Goal: Information Seeking & Learning: Learn about a topic

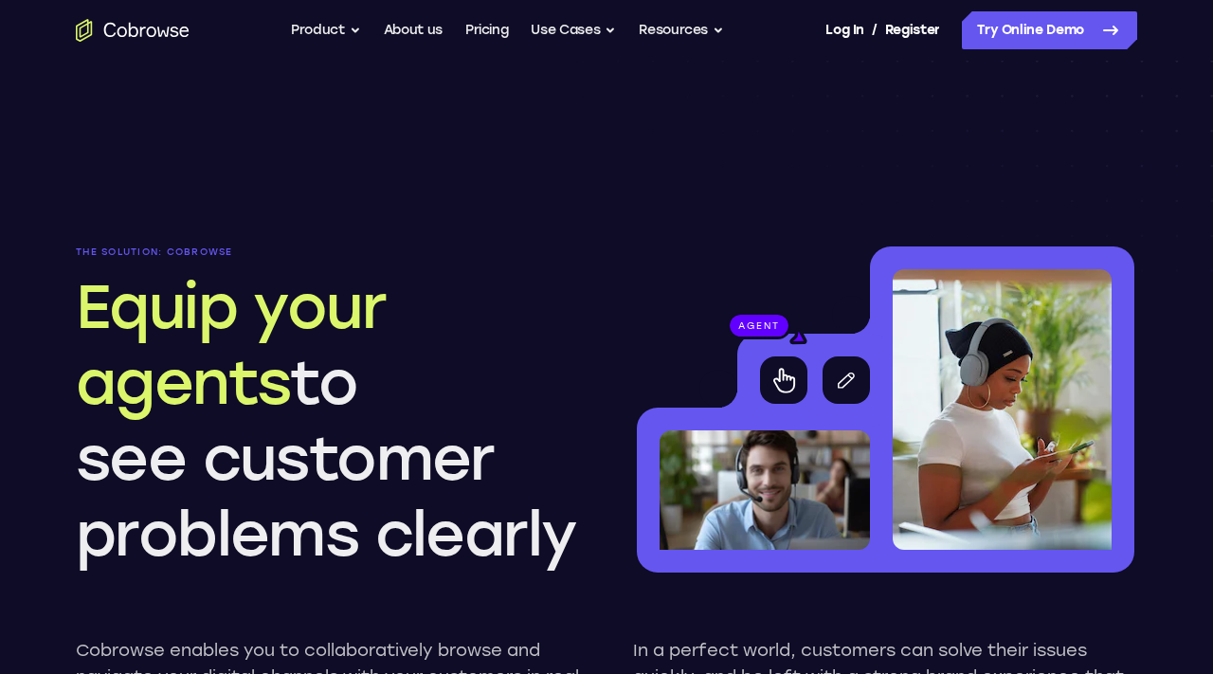
scroll to position [1658, 0]
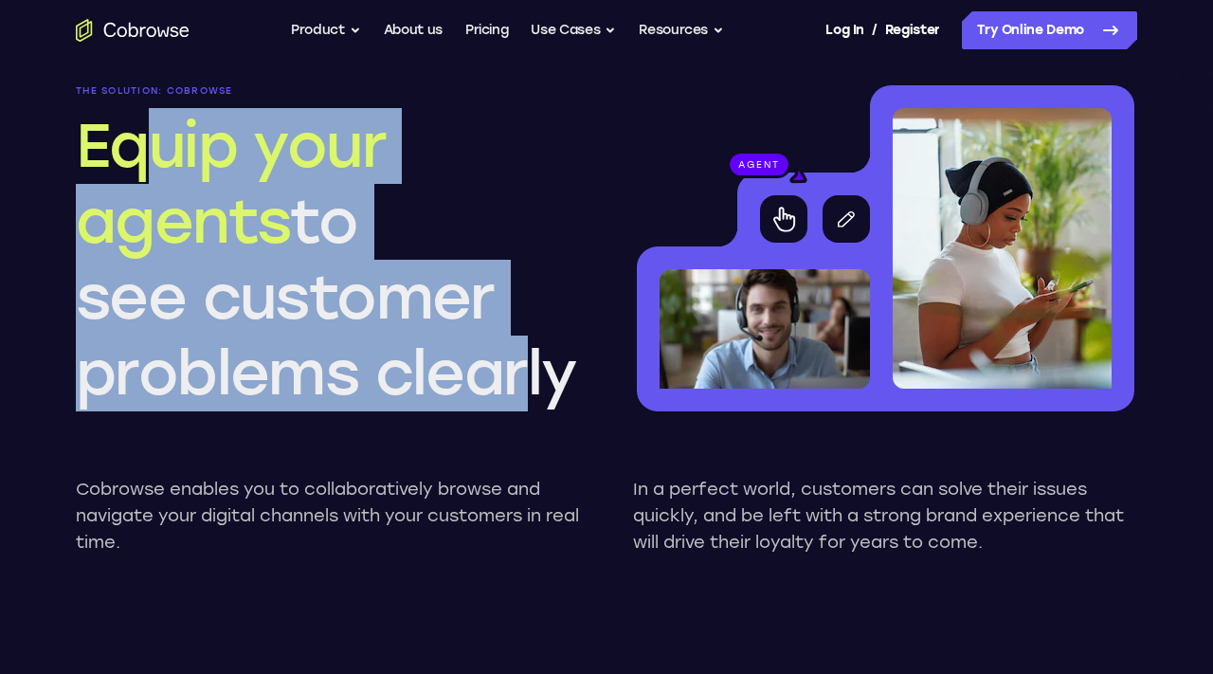
drag, startPoint x: 155, startPoint y: 168, endPoint x: 521, endPoint y: 389, distance: 427.7
click at [520, 390] on h2 "Equip your agents to see customer problems clearly" at bounding box center [328, 259] width 504 height 303
click at [521, 389] on h2 "Equip your agents to see customer problems clearly" at bounding box center [328, 259] width 504 height 303
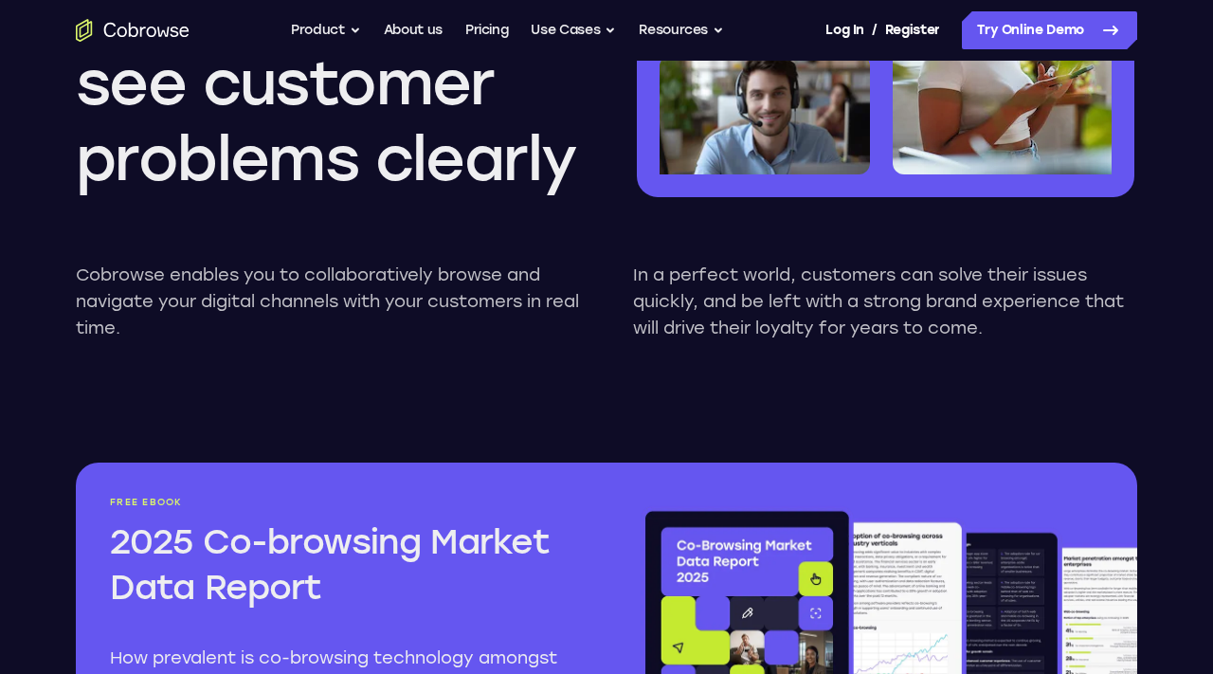
scroll to position [2097, 0]
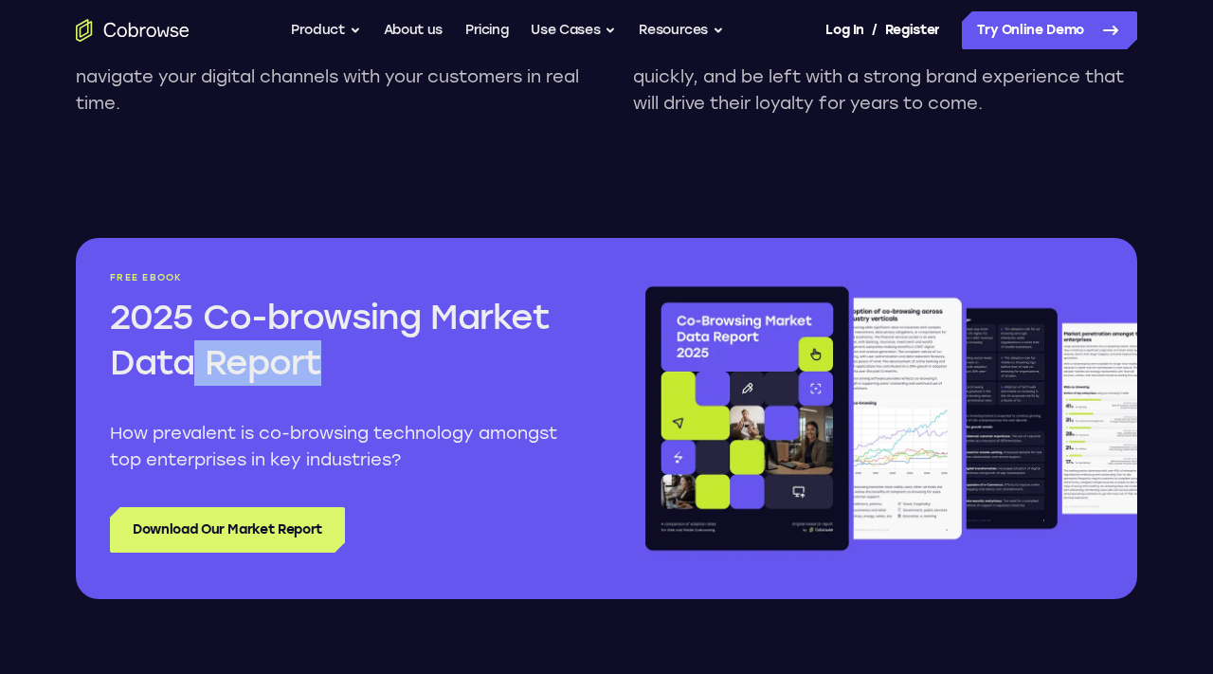
drag, startPoint x: 183, startPoint y: 340, endPoint x: 296, endPoint y: 385, distance: 121.2
click at [296, 387] on div "Free ebook 2025 Co-browsing Market Data Report How prevalent is co-browsing tec…" at bounding box center [341, 372] width 462 height 201
click at [296, 385] on h2 "2025 Co-browsing Market Data Report" at bounding box center [341, 340] width 462 height 91
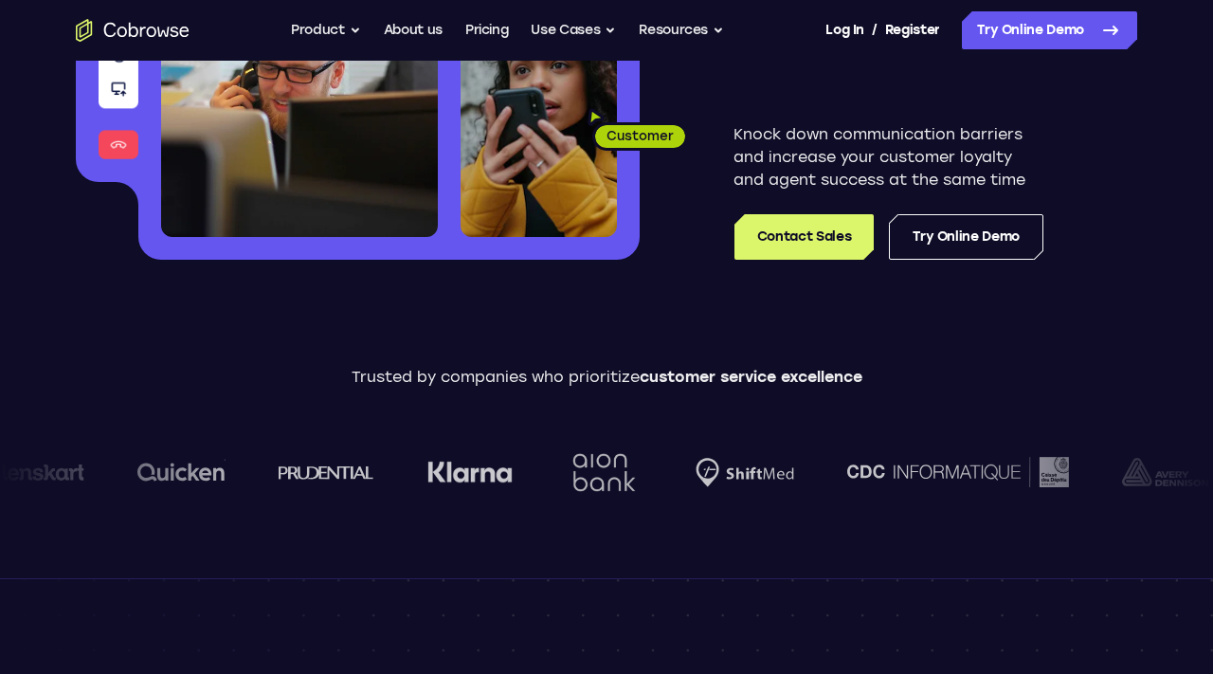
scroll to position [0, 0]
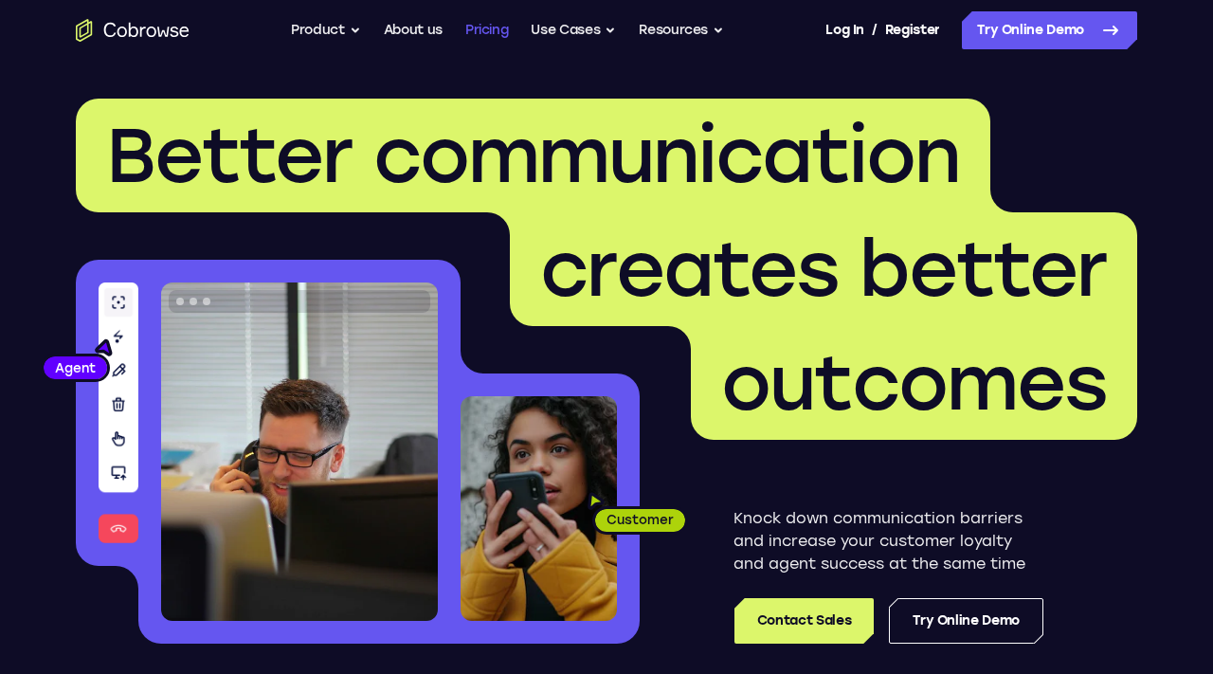
click at [494, 39] on link "Pricing" at bounding box center [487, 30] width 44 height 38
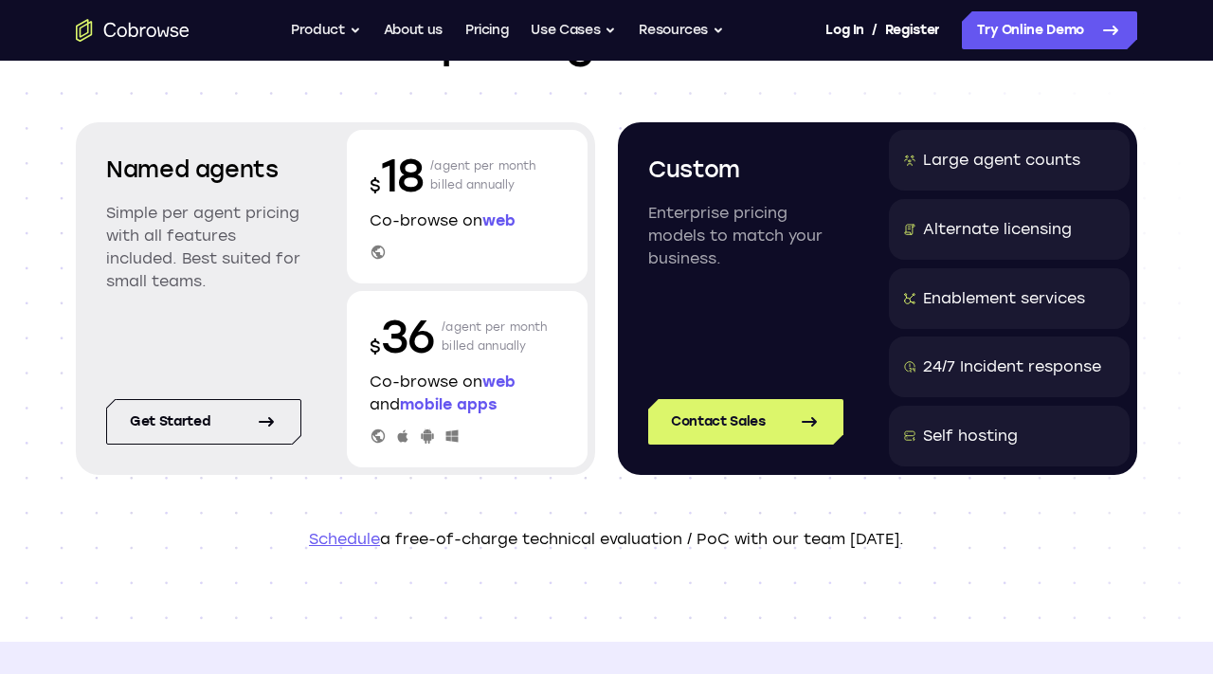
scroll to position [205, 0]
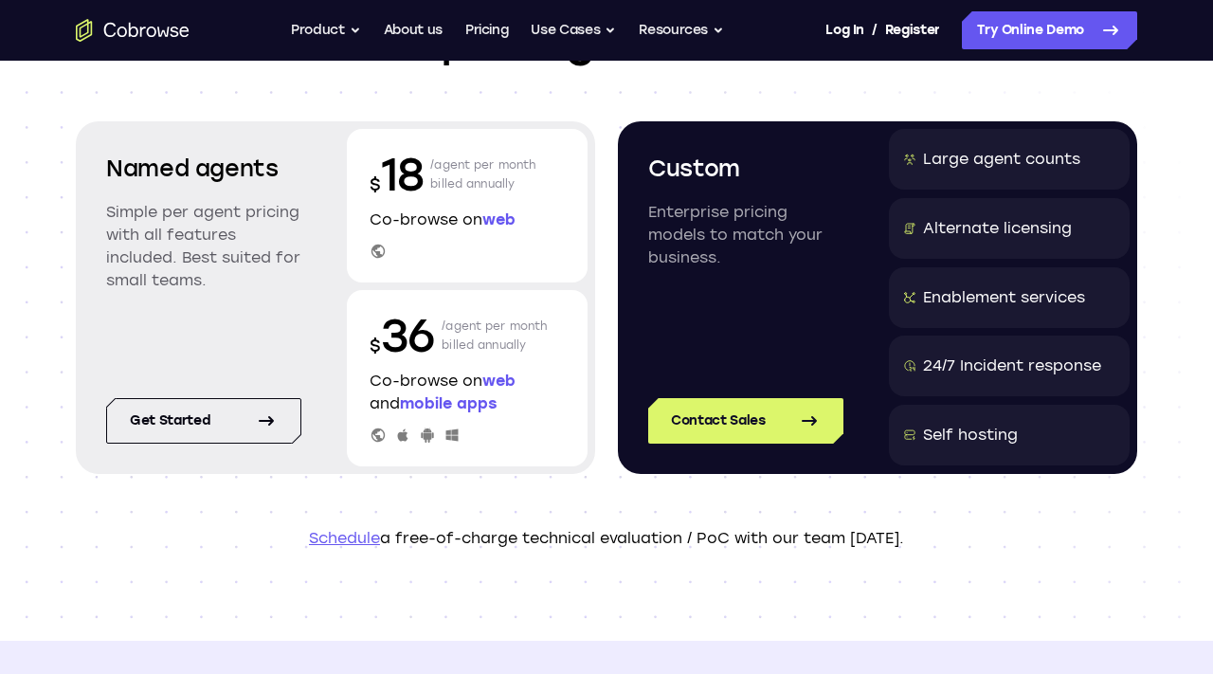
drag, startPoint x: 382, startPoint y: 224, endPoint x: 464, endPoint y: 219, distance: 82.6
click at [466, 219] on p "Co-browse on web" at bounding box center [467, 219] width 195 height 23
click at [464, 219] on p "Co-browse on web" at bounding box center [467, 219] width 195 height 23
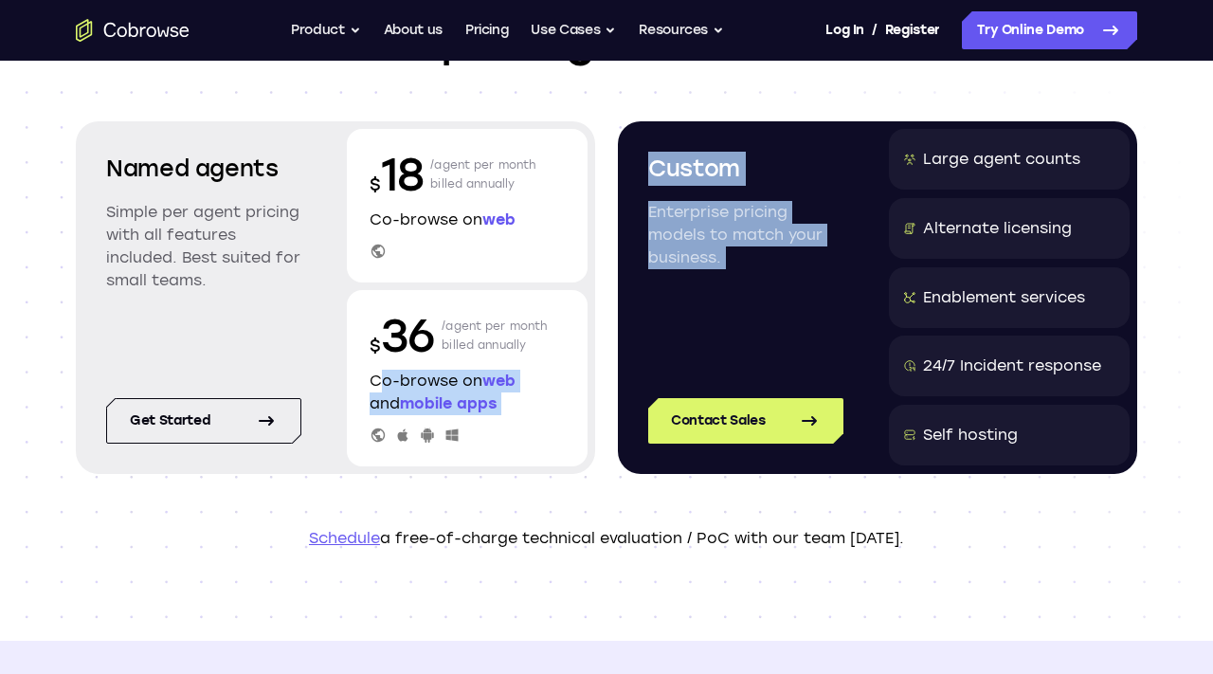
drag, startPoint x: 373, startPoint y: 388, endPoint x: 605, endPoint y: 421, distance: 234.5
click at [606, 421] on section "Named agents Simple per agent pricing with all features included. Best suited f…" at bounding box center [606, 297] width 1061 height 352
click at [604, 420] on section "Named agents Simple per agent pricing with all features included. Best suited f…" at bounding box center [606, 297] width 1061 height 352
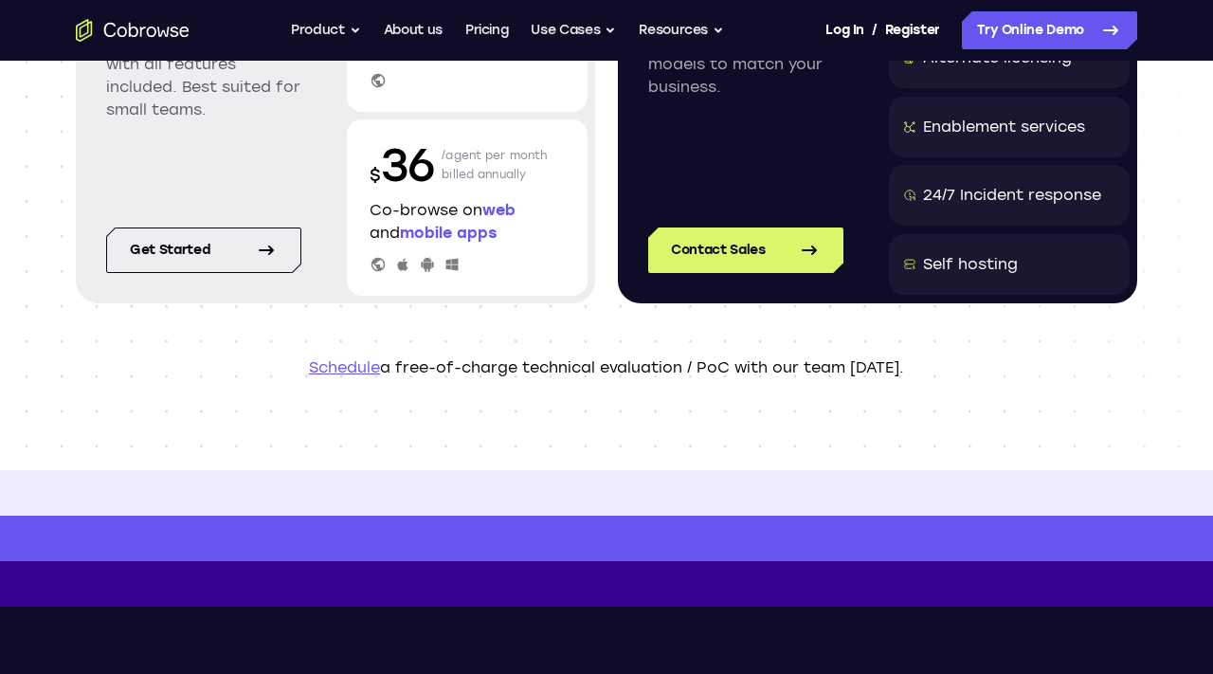
scroll to position [0, 0]
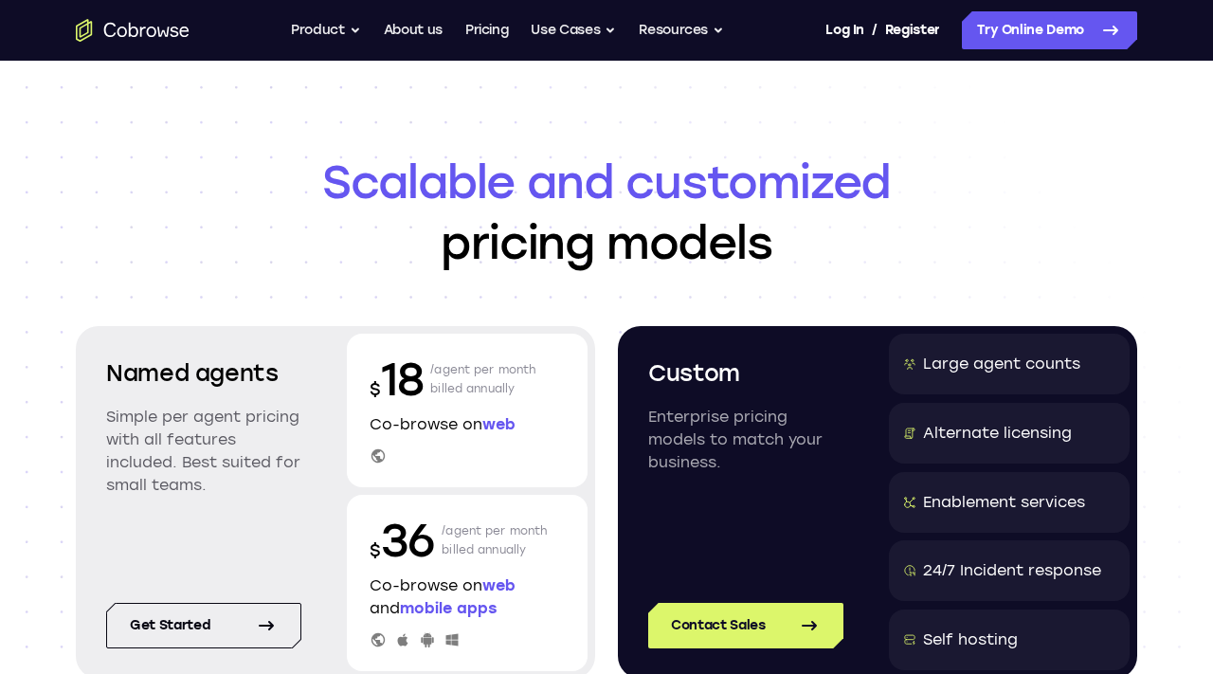
click at [119, 32] on icon "Go to the home page" at bounding box center [133, 30] width 114 height 23
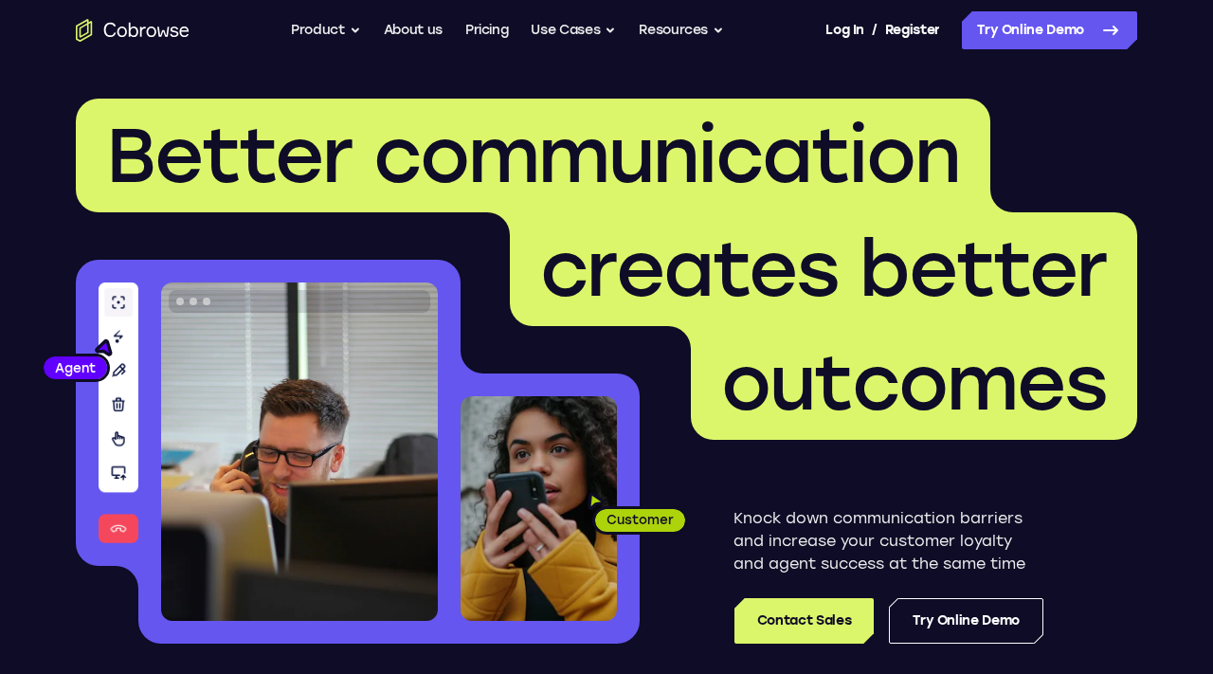
click at [697, 90] on header "Better communication creates better outcomes Customer Agent Agent Knock down co…" at bounding box center [606, 379] width 1213 height 636
click at [613, 24] on button "Use Cases" at bounding box center [573, 30] width 85 height 38
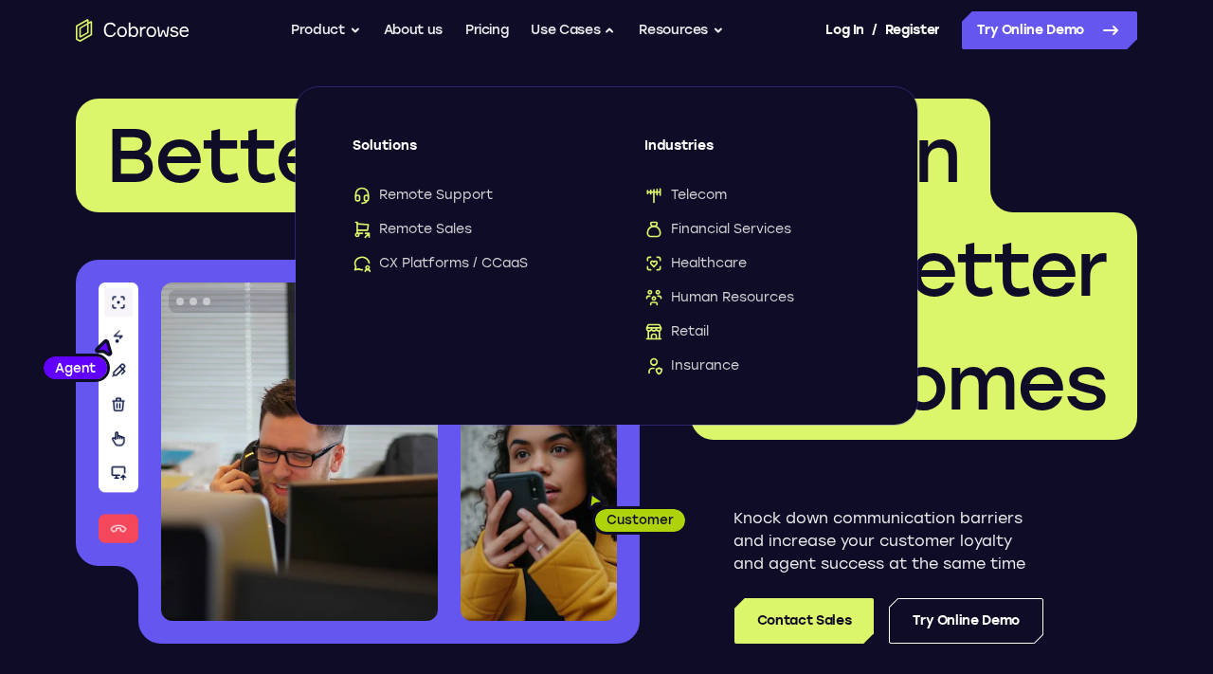
click at [1058, 197] on h1 "Better communication creates better outcomes" at bounding box center [606, 269] width 1061 height 341
